Goal: Transaction & Acquisition: Purchase product/service

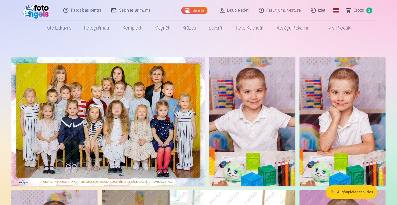
click at [196, 88] on img at bounding box center [108, 121] width 194 height 129
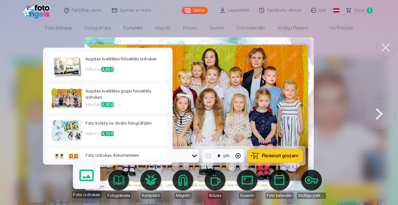
click at [85, 186] on link "Foto izdrukas" at bounding box center [87, 182] width 32 height 32
click at [119, 97] on h6 "Augstas kvalitātes grupu fotoattēlu izdrukas" at bounding box center [125, 94] width 79 height 13
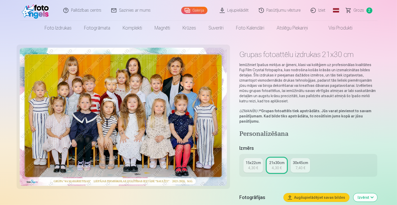
click at [258, 165] on div "4,30 €" at bounding box center [253, 167] width 10 height 5
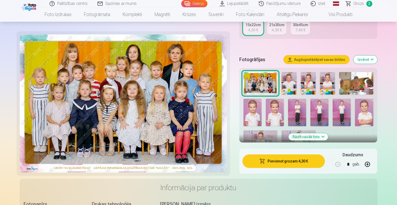
scroll to position [118, 0]
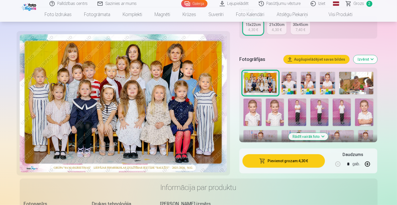
click at [289, 157] on button "Pievienot grozam : 4,30 €" at bounding box center [283, 160] width 83 height 13
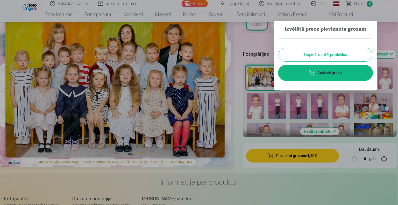
click at [329, 53] on button "Turpināt meklēt produktus" at bounding box center [325, 54] width 93 height 13
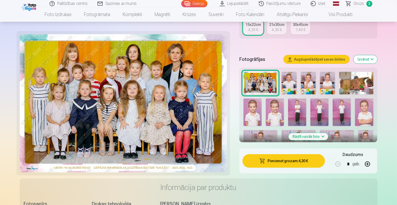
click at [320, 133] on button "Rādīt vairāk foto" at bounding box center [309, 136] width 40 height 7
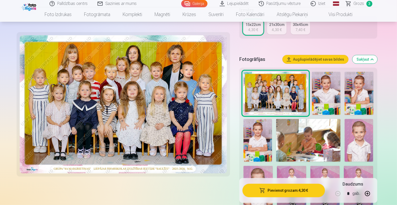
click at [321, 83] on img at bounding box center [326, 93] width 29 height 43
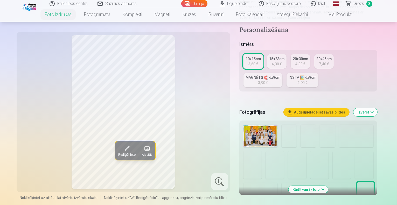
scroll to position [88, 0]
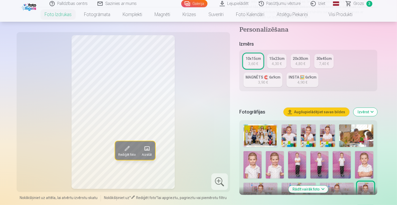
click at [266, 151] on img at bounding box center [275, 164] width 18 height 27
click at [355, 151] on img at bounding box center [364, 164] width 18 height 27
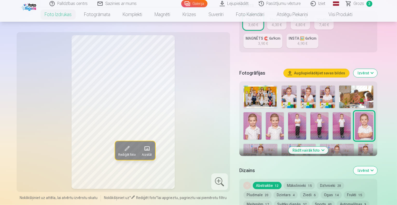
scroll to position [130, 0]
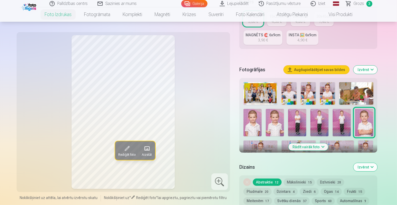
click at [328, 143] on button "Rādīt vairāk foto" at bounding box center [309, 146] width 40 height 7
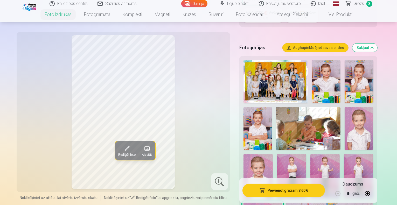
scroll to position [153, 0]
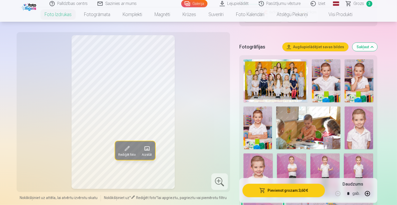
click at [273, 154] on img at bounding box center [258, 176] width 29 height 44
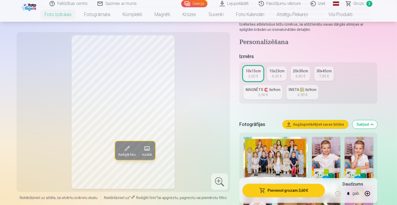
scroll to position [70, 0]
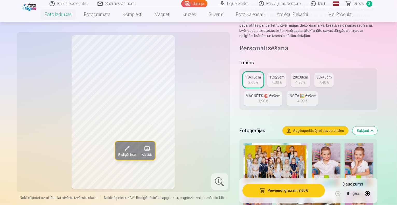
click at [280, 93] on div "MAGNĒTS 🧲 6x9cm" at bounding box center [263, 95] width 35 height 5
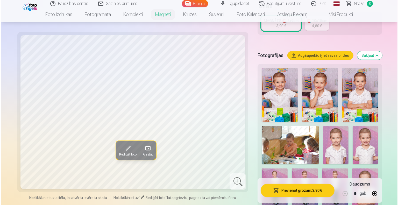
scroll to position [133, 0]
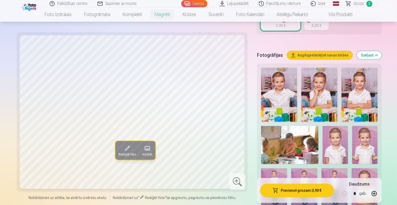
click at [352, 168] on img at bounding box center [365, 187] width 26 height 39
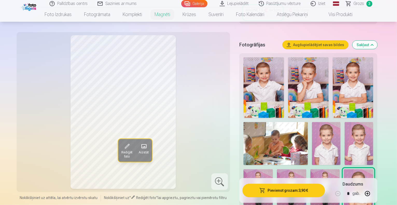
click at [306, 188] on button "Pievienot grozam : 3,90 €" at bounding box center [283, 190] width 83 height 13
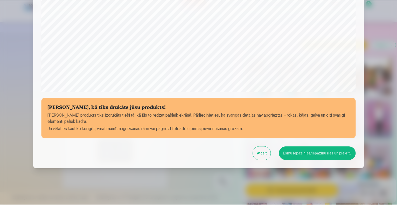
scroll to position [168, 0]
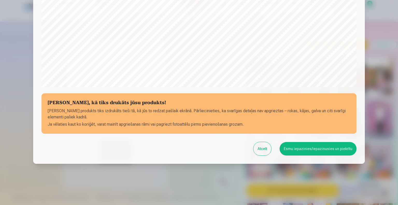
click at [302, 145] on button "Esmu iepazinies/iepazinusies un piekrītu" at bounding box center [318, 148] width 77 height 13
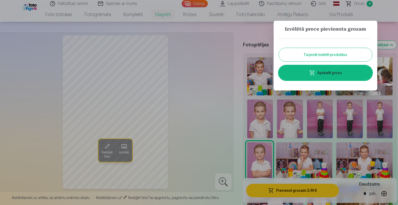
click at [320, 55] on button "Turpināt meklēt produktus" at bounding box center [325, 54] width 93 height 13
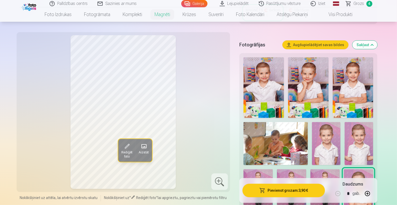
click at [273, 169] on img at bounding box center [258, 191] width 29 height 44
click at [306, 169] on img at bounding box center [291, 191] width 29 height 44
click at [340, 169] on img at bounding box center [324, 191] width 29 height 44
click at [306, 169] on img at bounding box center [291, 191] width 29 height 44
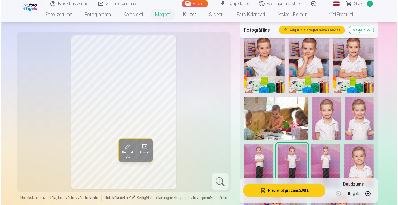
scroll to position [158, 0]
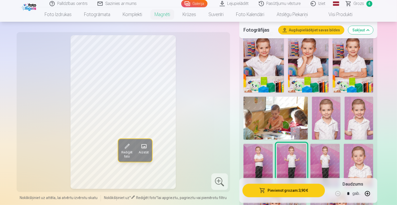
click at [291, 190] on button "Pievienot grozam : 3,90 €" at bounding box center [283, 190] width 83 height 13
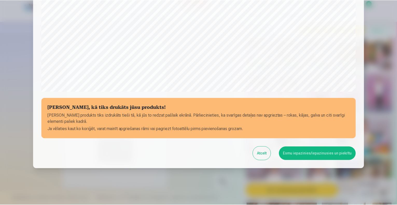
scroll to position [168, 0]
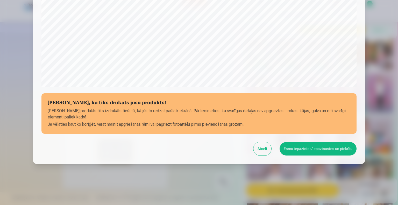
click at [300, 146] on button "Esmu iepazinies/iepazinusies un piekrītu" at bounding box center [318, 148] width 77 height 13
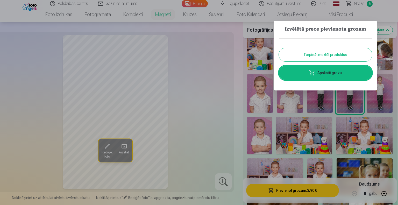
click at [325, 52] on button "Turpināt meklēt produktus" at bounding box center [325, 54] width 93 height 13
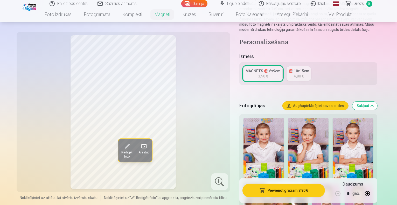
scroll to position [72, 0]
click at [357, 3] on span "Grozs" at bounding box center [359, 4] width 11 height 6
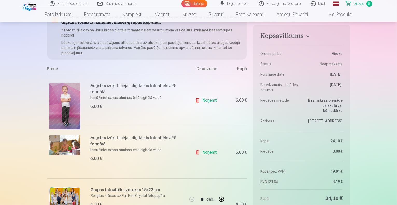
scroll to position [59, 0]
click at [205, 100] on link "Noņemt" at bounding box center [207, 100] width 24 height 10
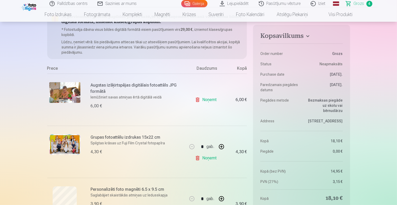
click at [205, 100] on link "Noņemt" at bounding box center [207, 100] width 24 height 10
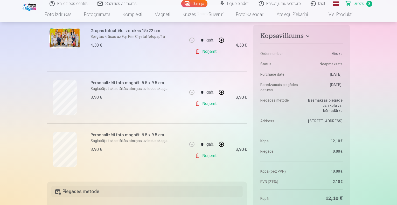
scroll to position [114, 0]
click at [209, 156] on link "Noņemt" at bounding box center [207, 155] width 24 height 10
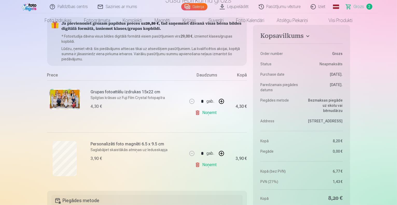
scroll to position [0, 0]
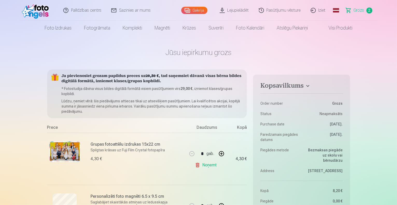
click at [203, 12] on link "Galerija" at bounding box center [194, 10] width 26 height 7
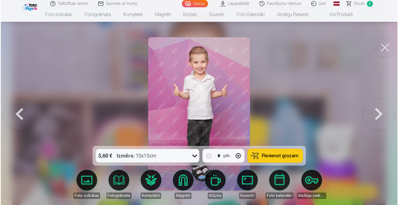
scroll to position [649, 0]
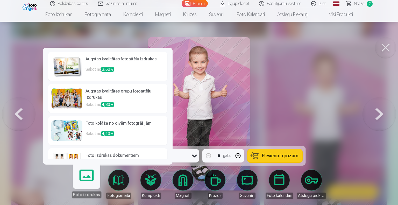
click at [86, 181] on link "Foto izdrukas" at bounding box center [87, 182] width 32 height 32
click at [130, 67] on p "Sākot no 3,60 €" at bounding box center [125, 71] width 79 height 10
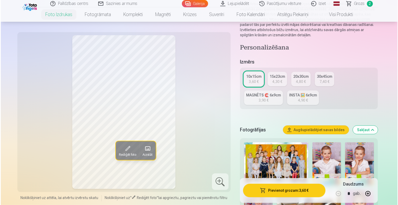
scroll to position [80, 0]
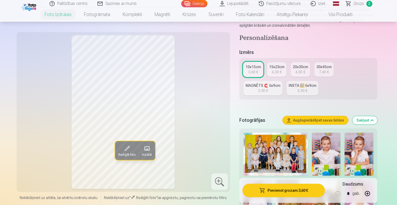
click at [283, 190] on button "Pievienot grozam : 3,60 €" at bounding box center [283, 190] width 83 height 13
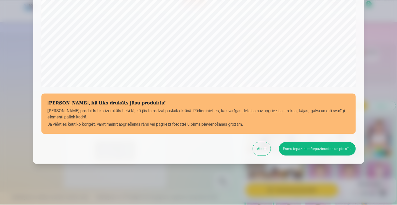
scroll to position [168, 0]
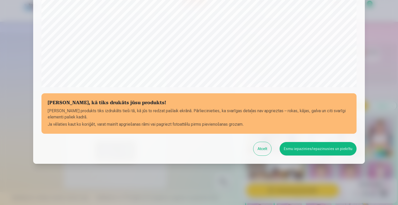
click at [294, 147] on button "Esmu iepazinies/iepazinusies un piekrītu" at bounding box center [318, 148] width 77 height 13
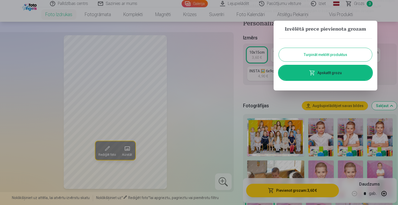
click at [320, 55] on button "Turpināt meklēt produktus" at bounding box center [325, 54] width 93 height 13
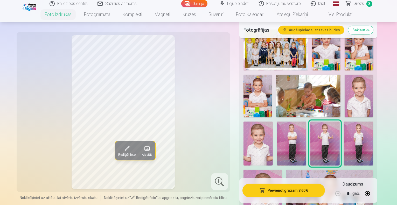
scroll to position [185, 0]
click at [360, 2] on span "Grozs" at bounding box center [359, 4] width 11 height 6
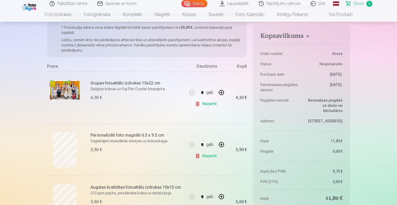
scroll to position [54, 0]
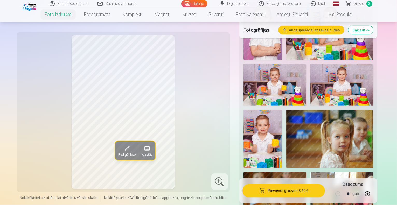
scroll to position [376, 0]
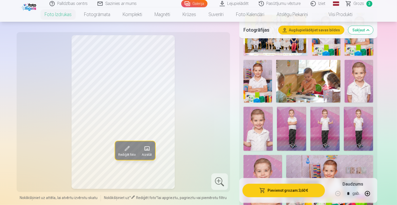
scroll to position [200, 0]
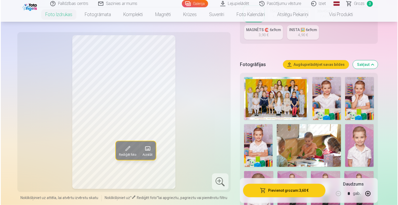
scroll to position [135, 0]
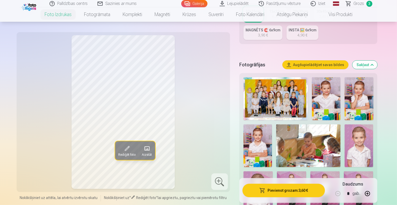
click at [354, 81] on img at bounding box center [359, 98] width 29 height 43
click at [274, 195] on button "Pievienot grozam : 3,60 €" at bounding box center [283, 190] width 83 height 13
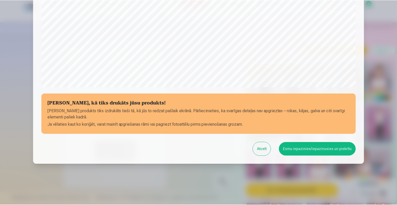
scroll to position [168, 0]
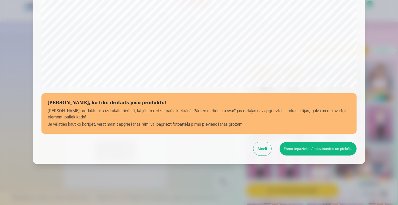
click at [297, 148] on button "Esmu iepazinies/iepazinusies un piekrītu" at bounding box center [318, 148] width 77 height 13
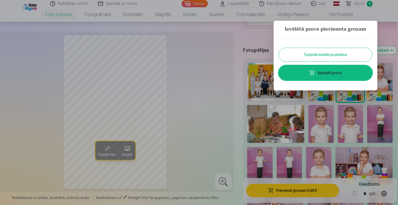
click at [324, 75] on link "Apskatīt grozu" at bounding box center [325, 73] width 93 height 15
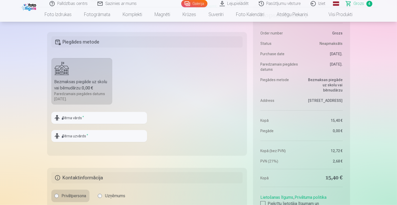
scroll to position [316, 0]
click at [119, 116] on input "text" at bounding box center [99, 118] width 96 height 12
type input "*"
type input "******"
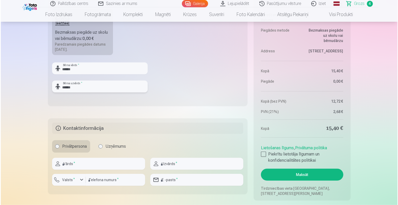
scroll to position [371, 0]
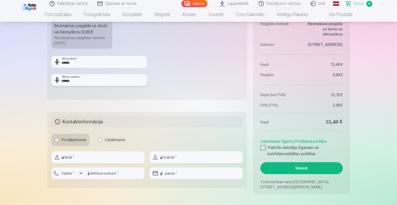
type input "******"
click at [81, 157] on input "text" at bounding box center [97, 157] width 93 height 12
type input "**********"
type input "******"
click at [66, 177] on button "Valsts *" at bounding box center [68, 174] width 34 height 12
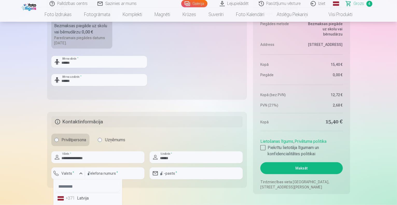
click at [73, 199] on div "+371" at bounding box center [71, 198] width 10 height 6
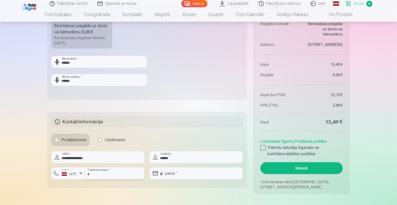
click at [100, 171] on input "number" at bounding box center [114, 174] width 59 height 12
type input "********"
type input "**********"
click at [261, 149] on div at bounding box center [262, 147] width 5 height 5
click at [291, 165] on button "Maksāt" at bounding box center [301, 168] width 82 height 12
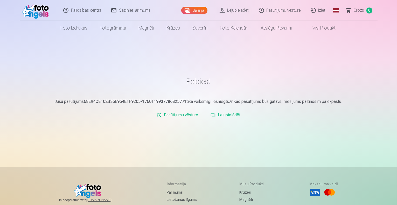
click at [182, 111] on link "Pasūtījumu vēsture" at bounding box center [178, 115] width 46 height 10
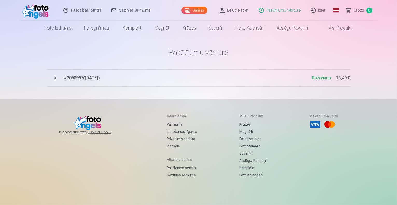
click at [52, 78] on button "# 2068997 ( [DATE] ) Ražošana 15,40 €" at bounding box center [198, 78] width 303 height 17
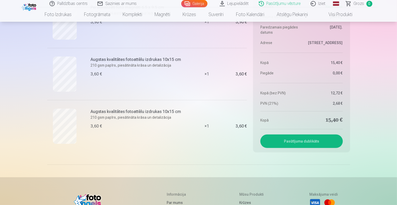
scroll to position [155, 0]
